Goal: Connect with others: Establish contact or relationships with other users

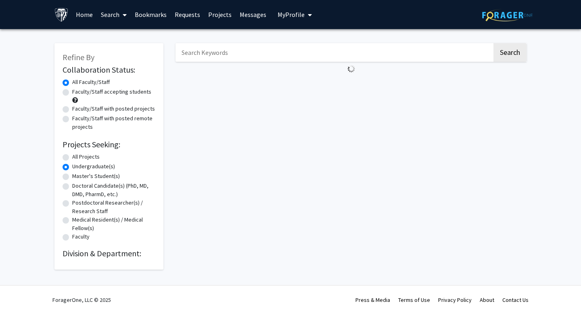
click at [84, 15] on link "Home" at bounding box center [84, 14] width 25 height 28
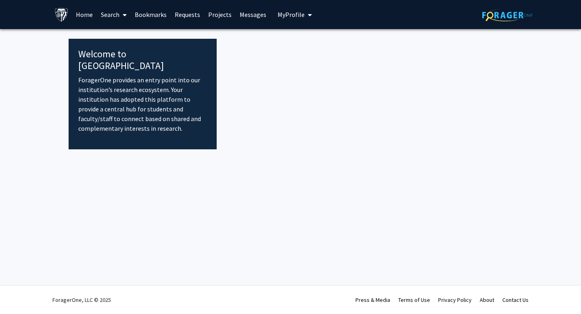
click at [116, 14] on link "Search" at bounding box center [114, 14] width 34 height 28
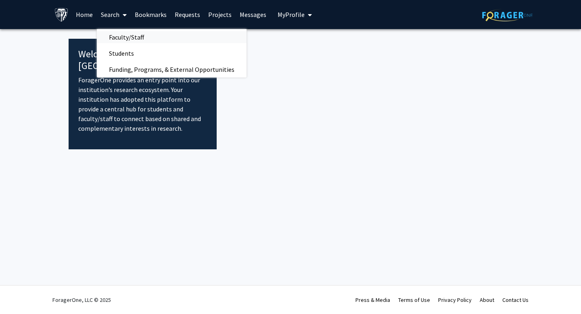
click at [129, 39] on span "Faculty/Staff" at bounding box center [126, 37] width 59 height 16
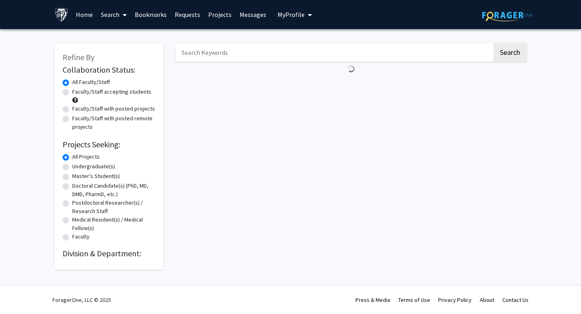
click at [236, 56] on input "Search Keywords" at bounding box center [334, 52] width 317 height 19
click at [287, 75] on fg-loading at bounding box center [351, 69] width 351 height 14
click at [72, 168] on label "Undergraduate(s)" at bounding box center [93, 166] width 43 height 8
click at [72, 167] on input "Undergraduate(s)" at bounding box center [74, 164] width 5 height 5
radio input "true"
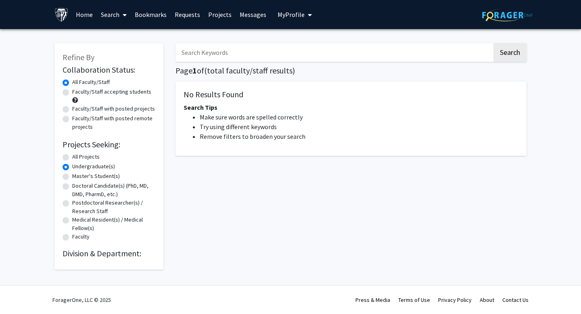
click at [72, 157] on label "All Projects" at bounding box center [85, 157] width 27 height 8
click at [72, 157] on input "All Projects" at bounding box center [74, 155] width 5 height 5
radio input "true"
click at [519, 52] on button "Search" at bounding box center [510, 52] width 33 height 19
click at [72, 82] on label "All Faculty/Staff" at bounding box center [91, 82] width 38 height 8
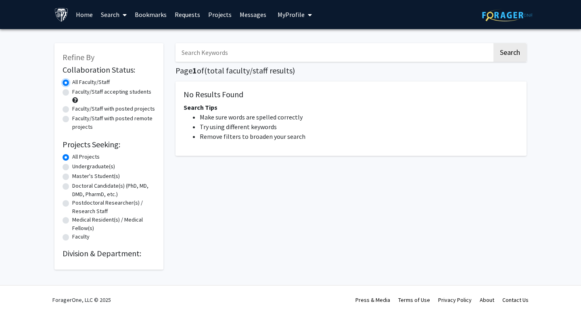
click at [72, 82] on input "All Faculty/Staff" at bounding box center [74, 80] width 5 height 5
click at [79, 258] on h2 "Division & Department:" at bounding box center [109, 254] width 93 height 10
click at [178, 13] on link "Requests" at bounding box center [187, 14] width 33 height 28
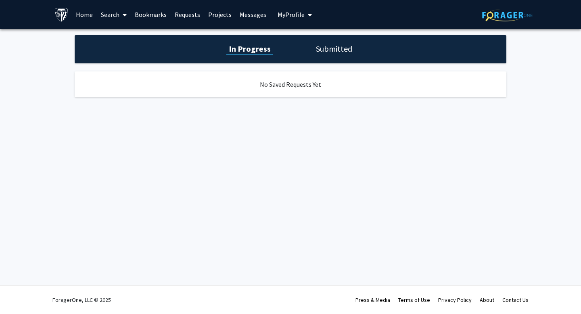
click at [142, 14] on link "Bookmarks" at bounding box center [151, 14] width 40 height 28
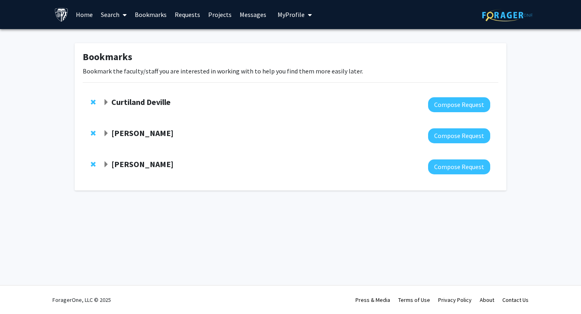
click at [111, 14] on link "Search" at bounding box center [114, 14] width 34 height 28
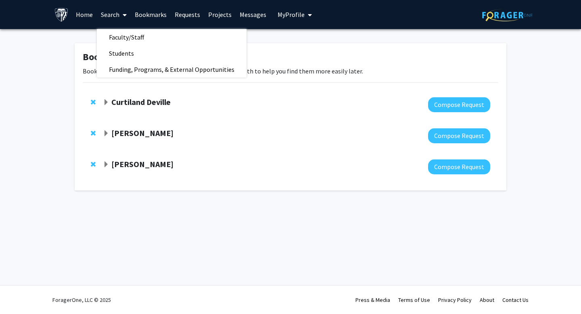
click at [116, 15] on link "Search" at bounding box center [114, 14] width 34 height 28
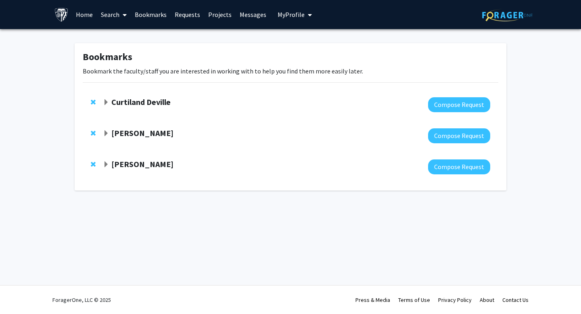
click at [116, 15] on link "Search" at bounding box center [114, 14] width 34 height 28
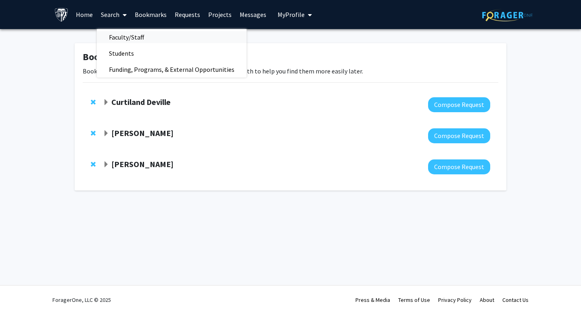
click at [132, 38] on span "Faculty/Staff" at bounding box center [126, 37] width 59 height 16
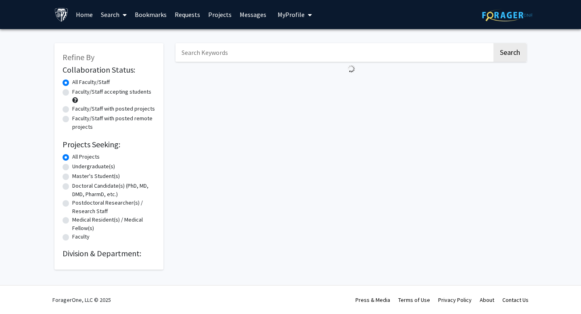
click at [268, 52] on input "Search Keywords" at bounding box center [334, 52] width 317 height 19
click at [494, 43] on button "Search" at bounding box center [510, 52] width 33 height 19
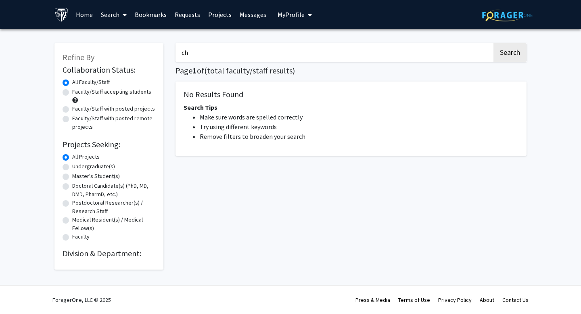
type input "c"
click at [77, 253] on h2 "Division & Department:" at bounding box center [109, 254] width 93 height 10
click at [137, 252] on h2 "Division & Department:" at bounding box center [109, 254] width 93 height 10
click at [72, 155] on label "All Projects" at bounding box center [85, 157] width 27 height 8
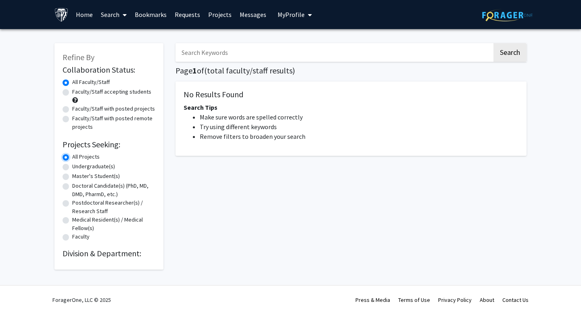
click at [72, 155] on input "All Projects" at bounding box center [74, 155] width 5 height 5
click at [72, 237] on label "Faculty" at bounding box center [80, 236] width 17 height 8
click at [72, 237] on input "Faculty" at bounding box center [74, 234] width 5 height 5
radio input "true"
click at [72, 165] on label "Undergraduate(s)" at bounding box center [93, 166] width 43 height 8
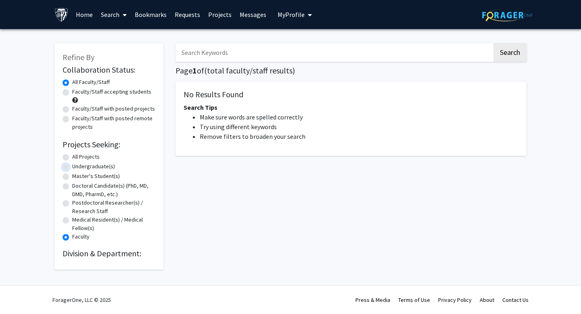
click at [72, 165] on input "Undergraduate(s)" at bounding box center [74, 164] width 5 height 5
radio input "true"
click at [163, 41] on div "Refine By Collaboration Status: Collaboration Status All Faculty/Staff Collabor…" at bounding box center [108, 152] width 121 height 234
click at [73, 250] on h2 "Division & Department:" at bounding box center [109, 254] width 93 height 10
click at [124, 15] on icon at bounding box center [125, 15] width 4 height 6
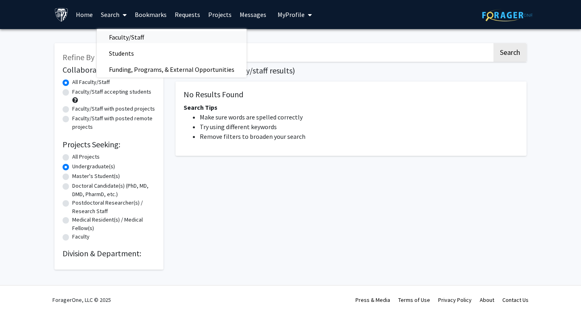
click at [128, 35] on span "Faculty/Staff" at bounding box center [126, 37] width 59 height 16
radio input "true"
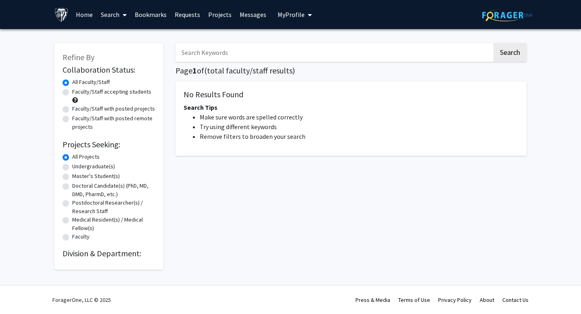
click at [76, 54] on span "Refine By" at bounding box center [79, 57] width 32 height 10
click at [96, 56] on div "Refine By Collaboration Status: Collaboration Status All Faculty/Staff Collabor…" at bounding box center [108, 156] width 109 height 226
click at [245, 52] on input "Search Keywords" at bounding box center [334, 52] width 317 height 19
click at [284, 78] on div "Search Page 1 of ( total faculty/staff results) No Results Found Search Tips Ma…" at bounding box center [350, 152] width 363 height 234
click at [278, 75] on div "Search Page 1 of ( total faculty/staff results) No Results Found Search Tips Ma…" at bounding box center [350, 152] width 363 height 234
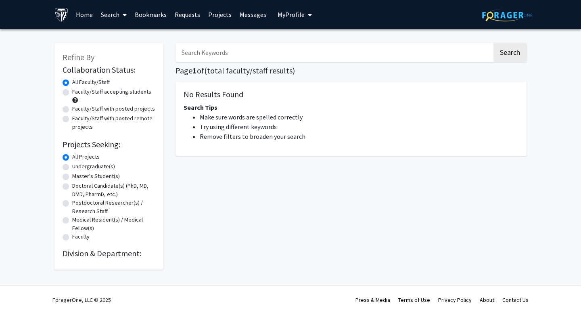
click at [87, 13] on link "Home" at bounding box center [84, 14] width 25 height 28
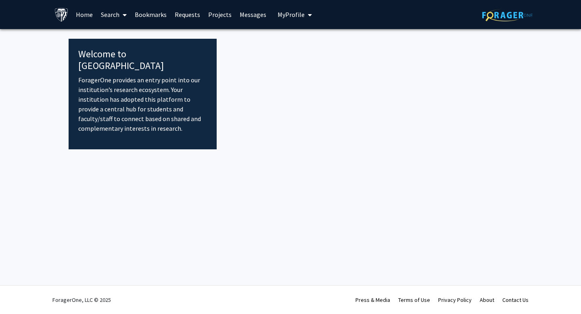
click at [130, 84] on p "ForagerOne provides an entry point into our institution’s research ecosystem. Y…" at bounding box center [142, 104] width 129 height 58
click at [107, 47] on div "Welcome to ForagerOne ForagerOne provides an entry point into our institution’s…" at bounding box center [143, 94] width 148 height 111
click at [111, 13] on link "Search" at bounding box center [114, 14] width 34 height 28
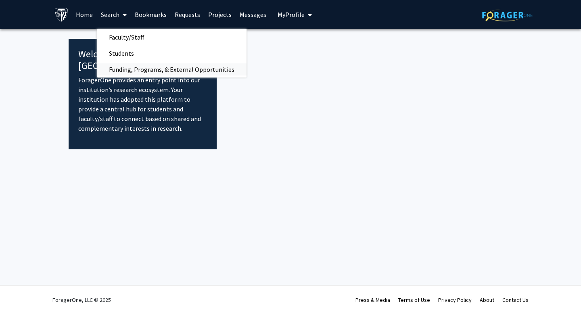
click at [129, 68] on span "Funding, Programs, & External Opportunities" at bounding box center [172, 69] width 150 height 16
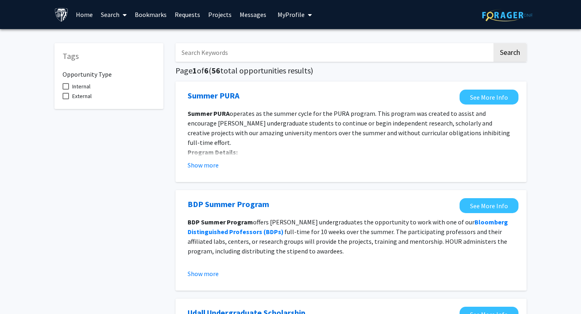
click at [115, 15] on link "Search" at bounding box center [114, 14] width 34 height 28
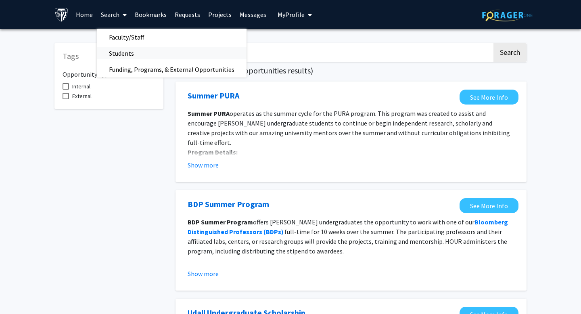
click at [119, 54] on span "Students" at bounding box center [121, 53] width 49 height 16
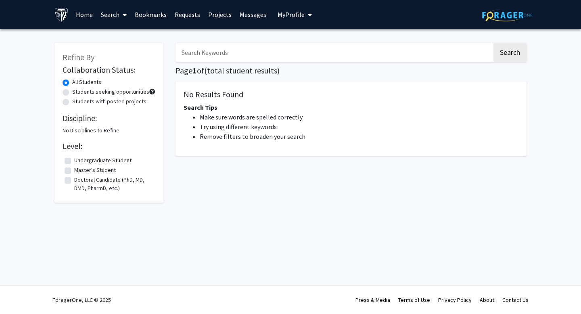
click at [120, 10] on span at bounding box center [122, 15] width 7 height 28
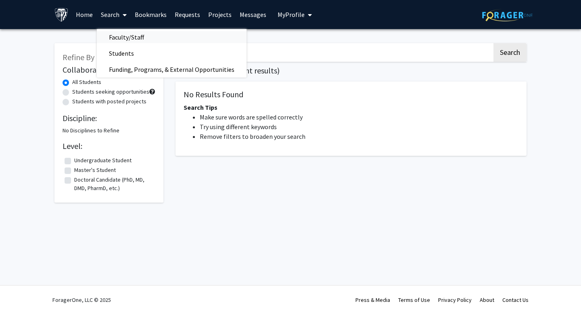
click at [126, 36] on span "Faculty/Staff" at bounding box center [126, 37] width 59 height 16
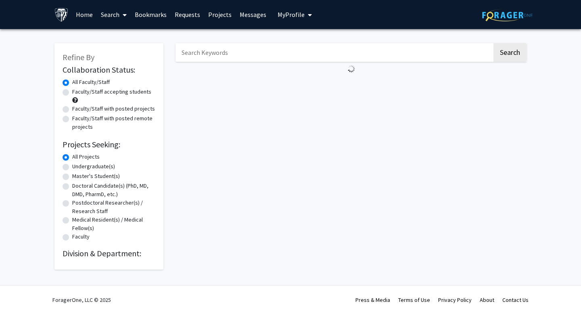
click at [288, 20] on button "My Profile" at bounding box center [294, 14] width 39 height 29
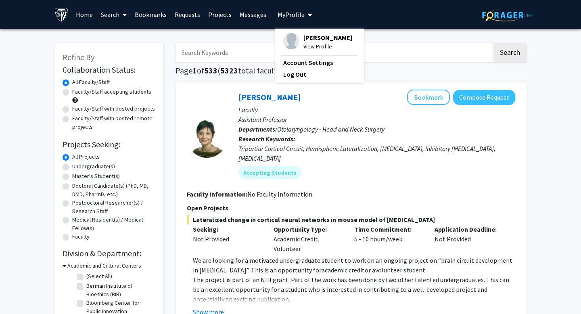
click at [377, 71] on h1 "Page 1 of 533 ( 5323 total faculty/staff results)" at bounding box center [351, 71] width 351 height 10
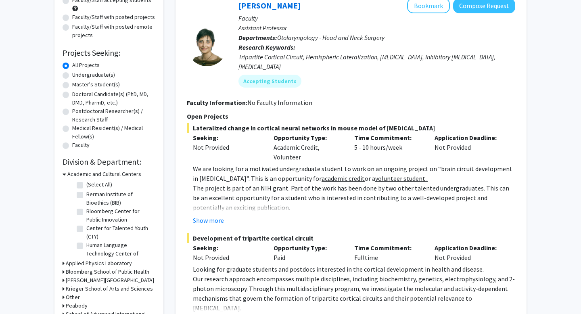
scroll to position [84, 0]
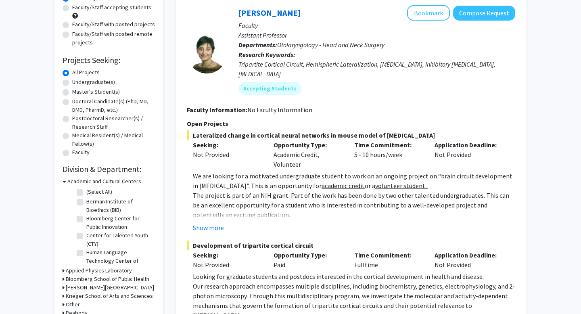
click at [72, 82] on label "Undergraduate(s)" at bounding box center [93, 82] width 43 height 8
click at [72, 82] on input "Undergraduate(s)" at bounding box center [74, 80] width 5 height 5
radio input "true"
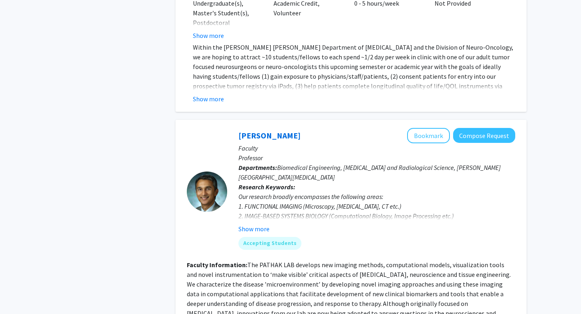
scroll to position [1052, 0]
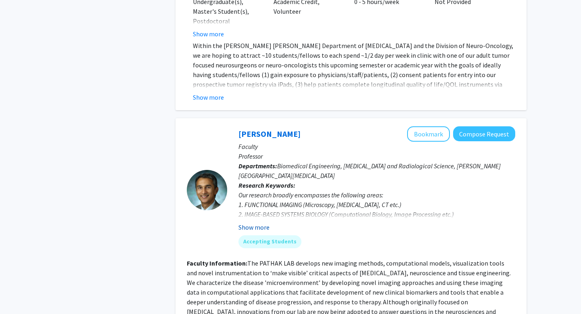
click at [258, 222] on button "Show more" at bounding box center [253, 227] width 31 height 10
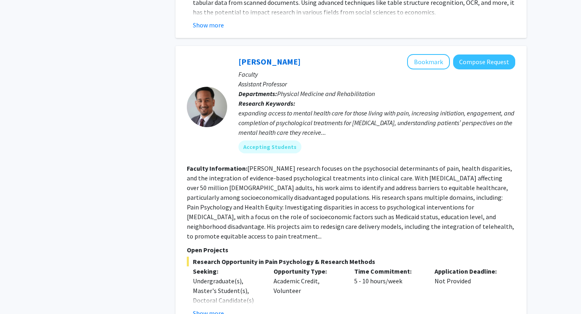
scroll to position [3445, 0]
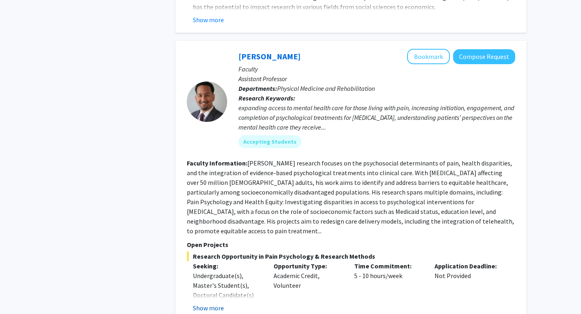
click at [210, 303] on button "Show more" at bounding box center [208, 308] width 31 height 10
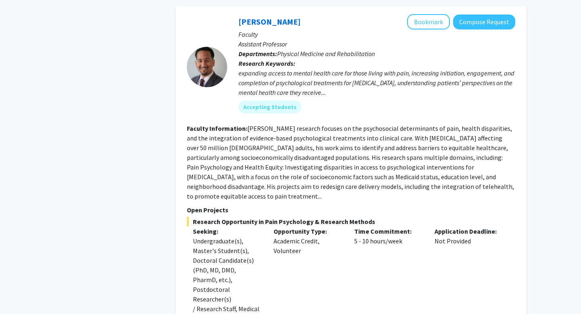
scroll to position [3479, 0]
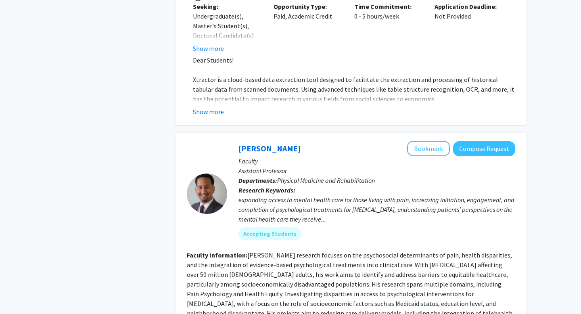
scroll to position [3346, 0]
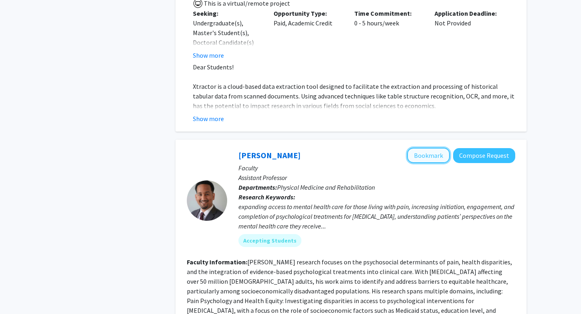
click at [429, 148] on button "Bookmark" at bounding box center [428, 155] width 43 height 15
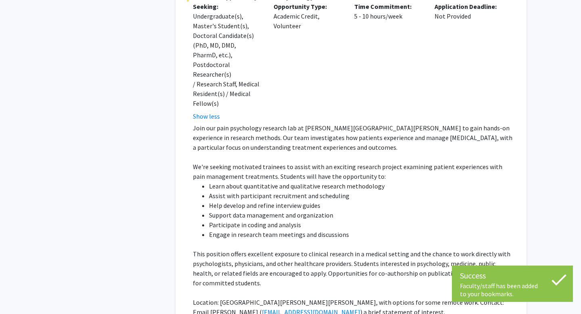
scroll to position [3711, 0]
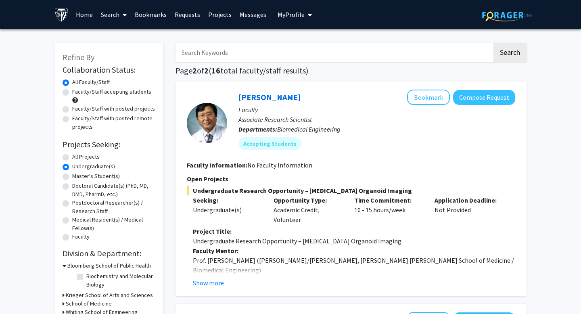
click at [157, 15] on link "Bookmarks" at bounding box center [151, 14] width 40 height 28
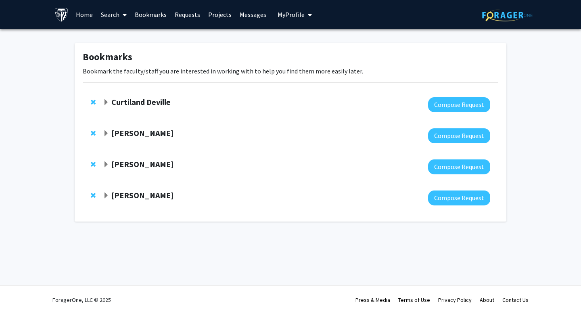
click at [153, 103] on strong "Curtiland Deville" at bounding box center [140, 102] width 59 height 10
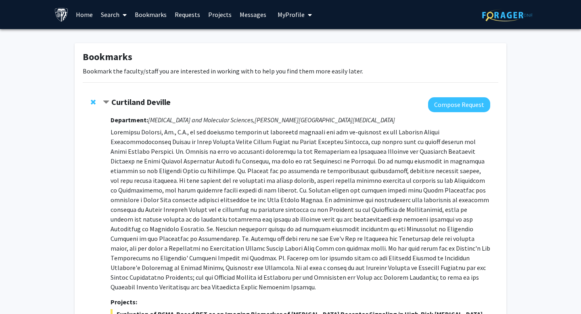
click at [163, 101] on strong "Curtiland Deville" at bounding box center [140, 102] width 59 height 10
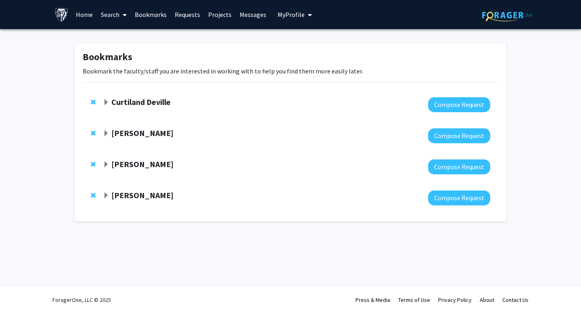
click at [158, 101] on strong "Curtiland Deville" at bounding box center [140, 102] width 59 height 10
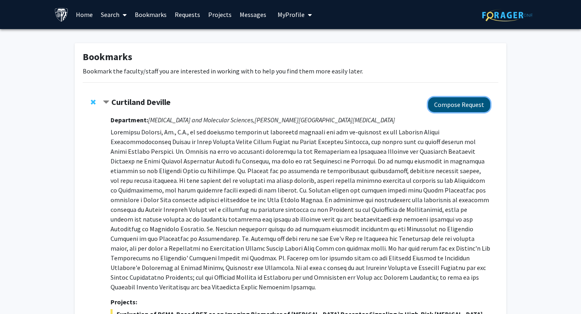
click at [456, 105] on button "Compose Request" at bounding box center [459, 104] width 62 height 15
click at [454, 102] on button "Compose Request" at bounding box center [459, 104] width 62 height 15
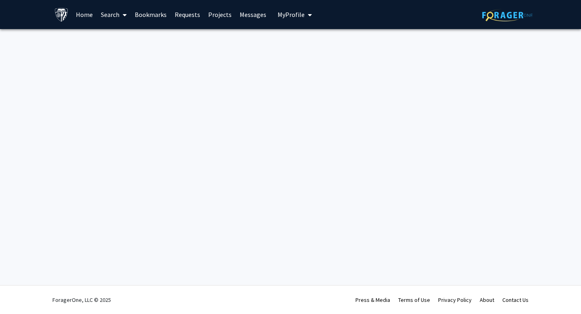
click at [192, 16] on link "Requests" at bounding box center [187, 14] width 33 height 28
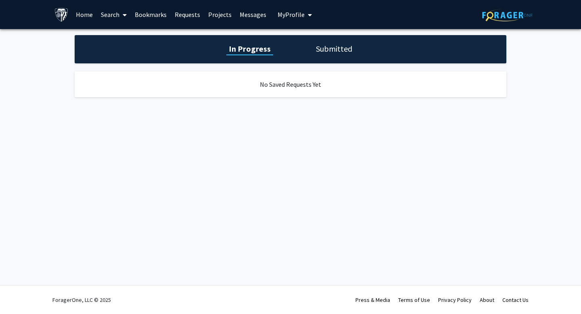
click at [333, 48] on h1 "Submitted" at bounding box center [334, 48] width 41 height 11
click at [243, 45] on h1 "In Progress" at bounding box center [248, 48] width 43 height 11
click at [160, 13] on link "Bookmarks" at bounding box center [151, 14] width 40 height 28
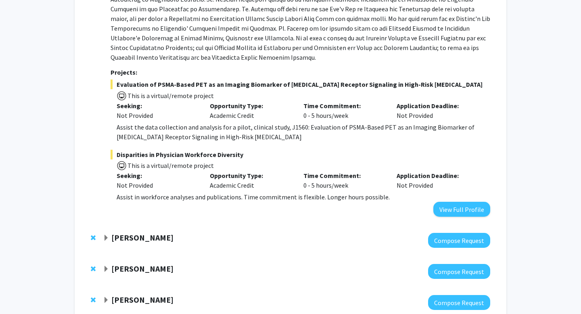
scroll to position [274, 0]
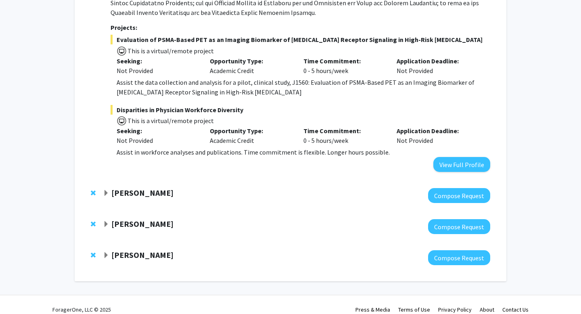
click at [137, 188] on strong "[PERSON_NAME]" at bounding box center [142, 193] width 62 height 10
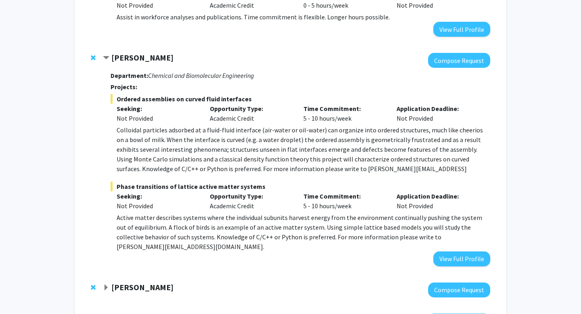
scroll to position [411, 0]
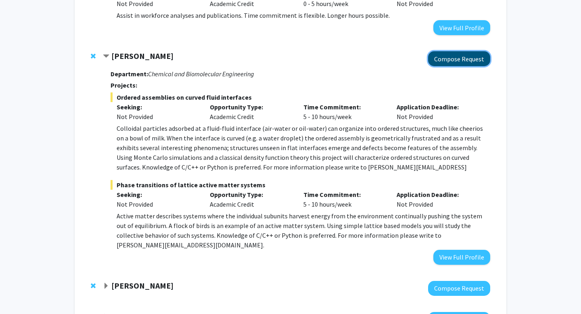
click at [450, 51] on button "Compose Request" at bounding box center [459, 58] width 62 height 15
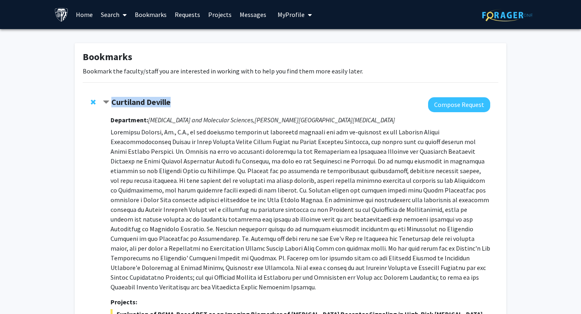
drag, startPoint x: 172, startPoint y: 101, endPoint x: 110, endPoint y: 100, distance: 61.7
click at [110, 100] on div "Curtiland Deville" at bounding box center [190, 102] width 174 height 10
copy strong "Curtiland Deville"
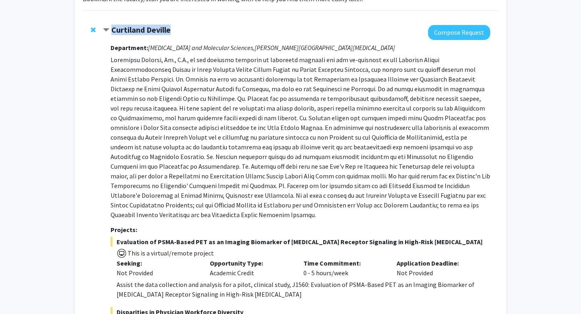
scroll to position [95, 0]
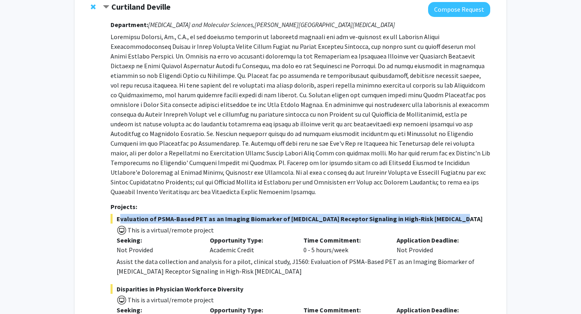
drag, startPoint x: 449, startPoint y: 209, endPoint x: 117, endPoint y: 211, distance: 332.1
click at [117, 214] on span "Evaluation of PSMA-Based PET as an Imaging Biomarker of Androgen Receptor Signa…" at bounding box center [301, 219] width 380 height 10
copy span "Evaluation of PSMA-Based PET as an Imaging Biomarker of Androgen Receptor Signa…"
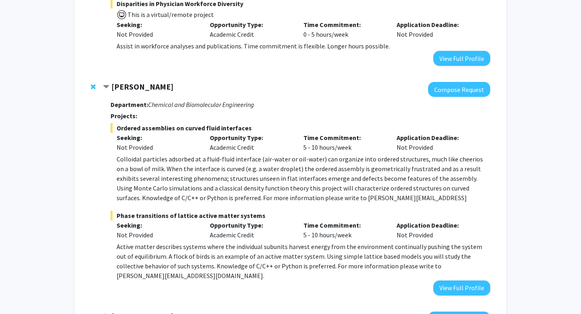
scroll to position [399, 0]
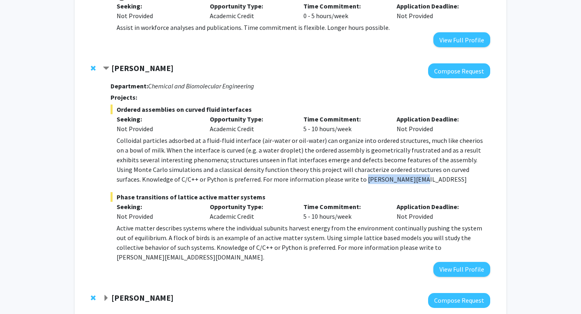
drag, startPoint x: 351, startPoint y: 169, endPoint x: 296, endPoint y: 169, distance: 55.7
click at [296, 169] on p "Colloidal particles adsorbed at a fluid-fluid interface (air-water or oil-water…" at bounding box center [304, 165] width 374 height 58
copy p "dayakaran@jhu.edu"
